Goal: Check status

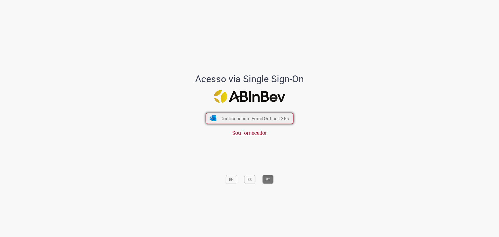
click at [255, 116] on span "Continuar com Email Outlook 365" at bounding box center [254, 118] width 69 height 6
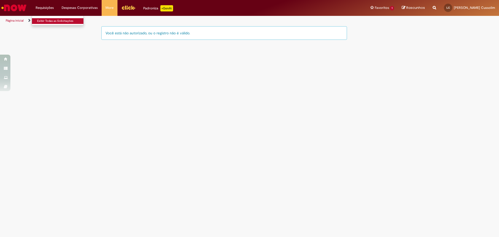
click at [47, 20] on link "Exibir Todas as Solicitações" at bounding box center [60, 21] width 57 height 6
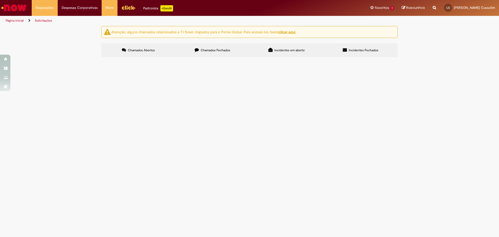
drag, startPoint x: 63, startPoint y: 1, endPoint x: 183, endPoint y: 22, distance: 121.9
click at [183, 22] on ul "Página inicial Solicitações" at bounding box center [166, 21] width 325 height 10
